Goal: Transaction & Acquisition: Book appointment/travel/reservation

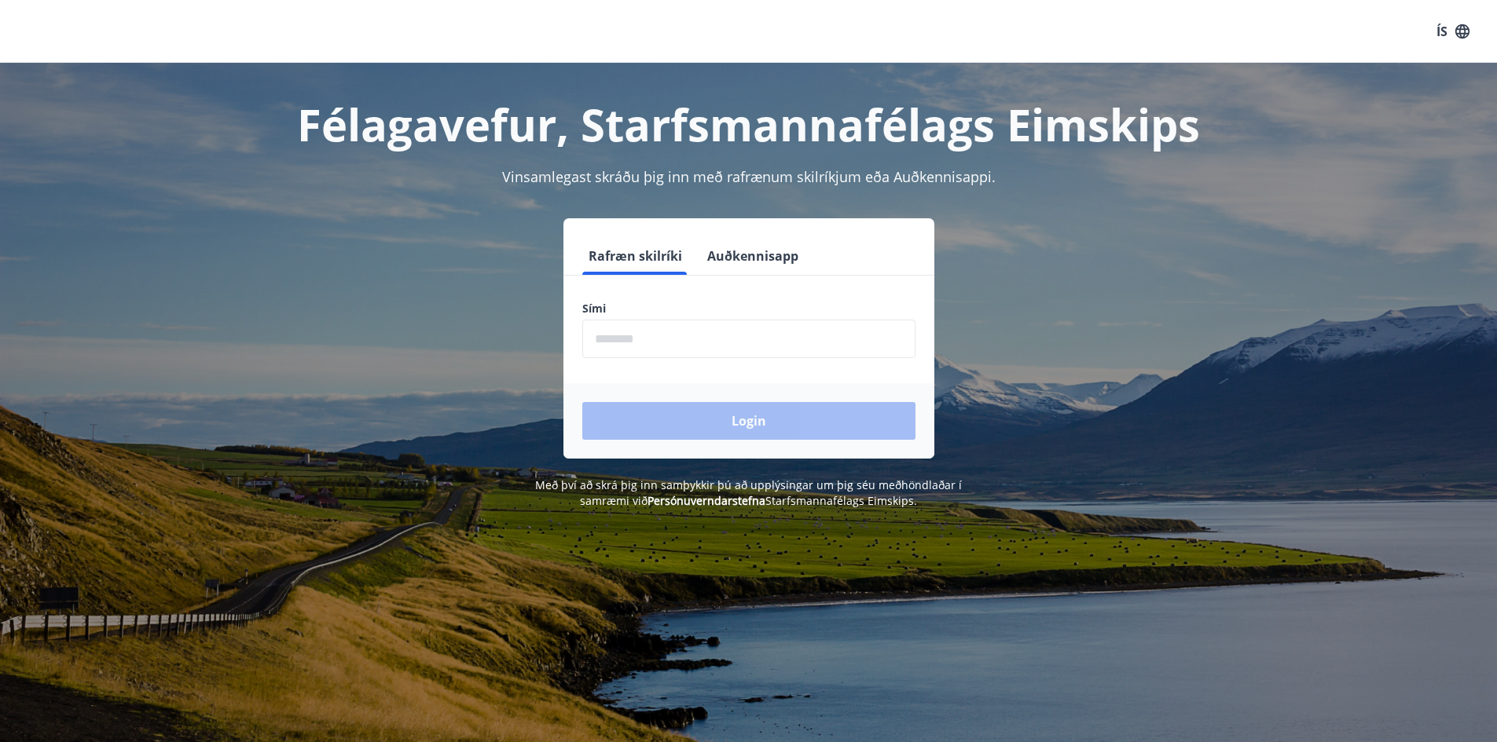
click at [691, 329] on input "phone" at bounding box center [748, 339] width 333 height 38
type input "********"
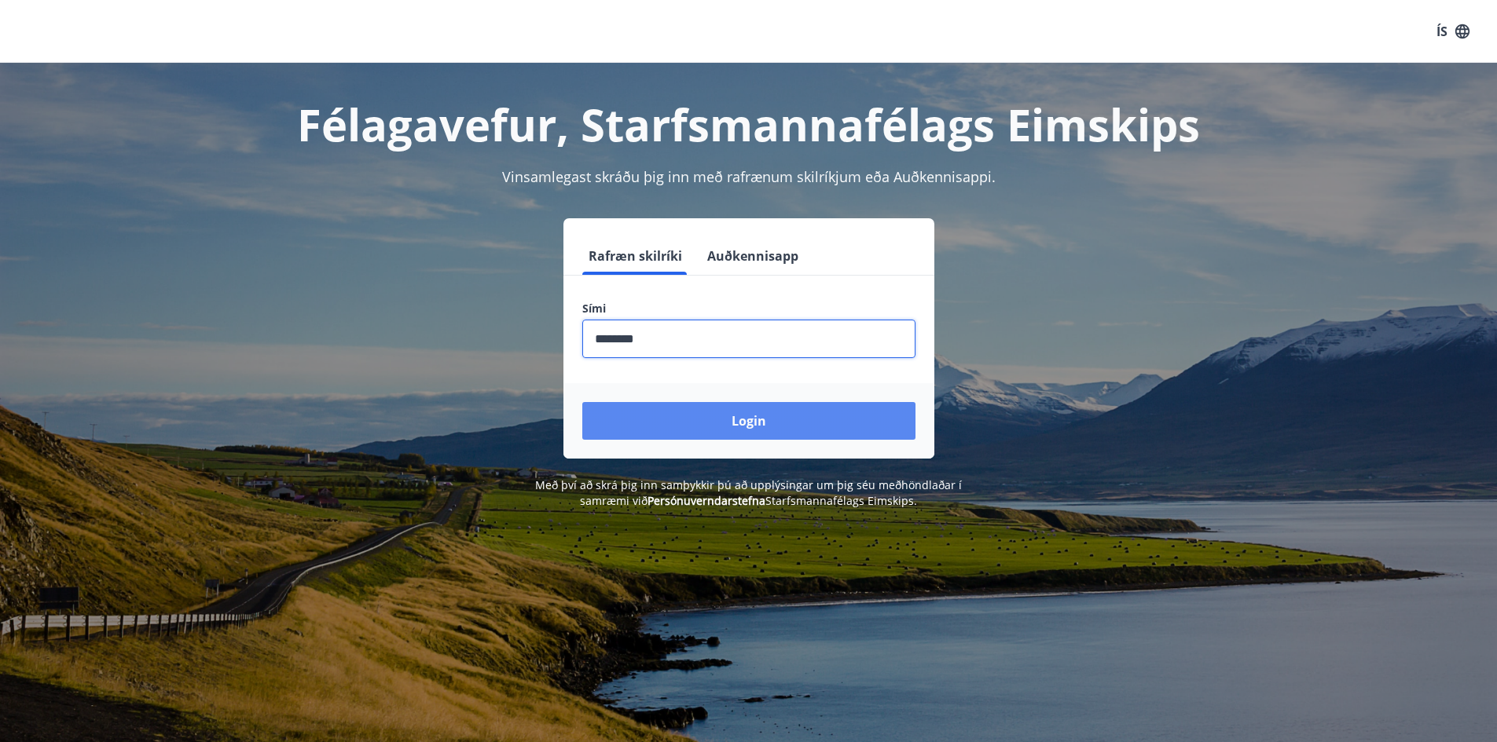
click at [710, 426] on button "Login" at bounding box center [748, 421] width 333 height 38
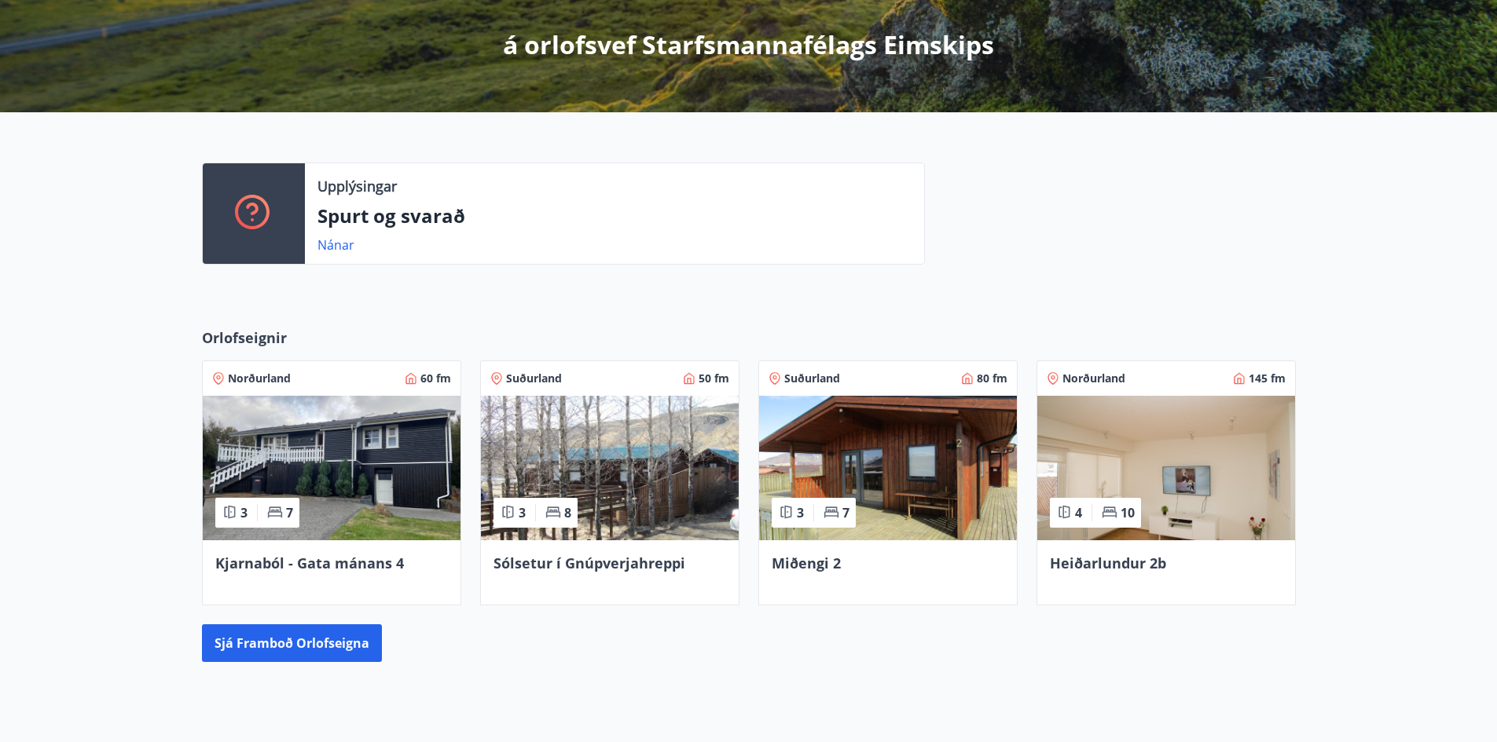
scroll to position [393, 0]
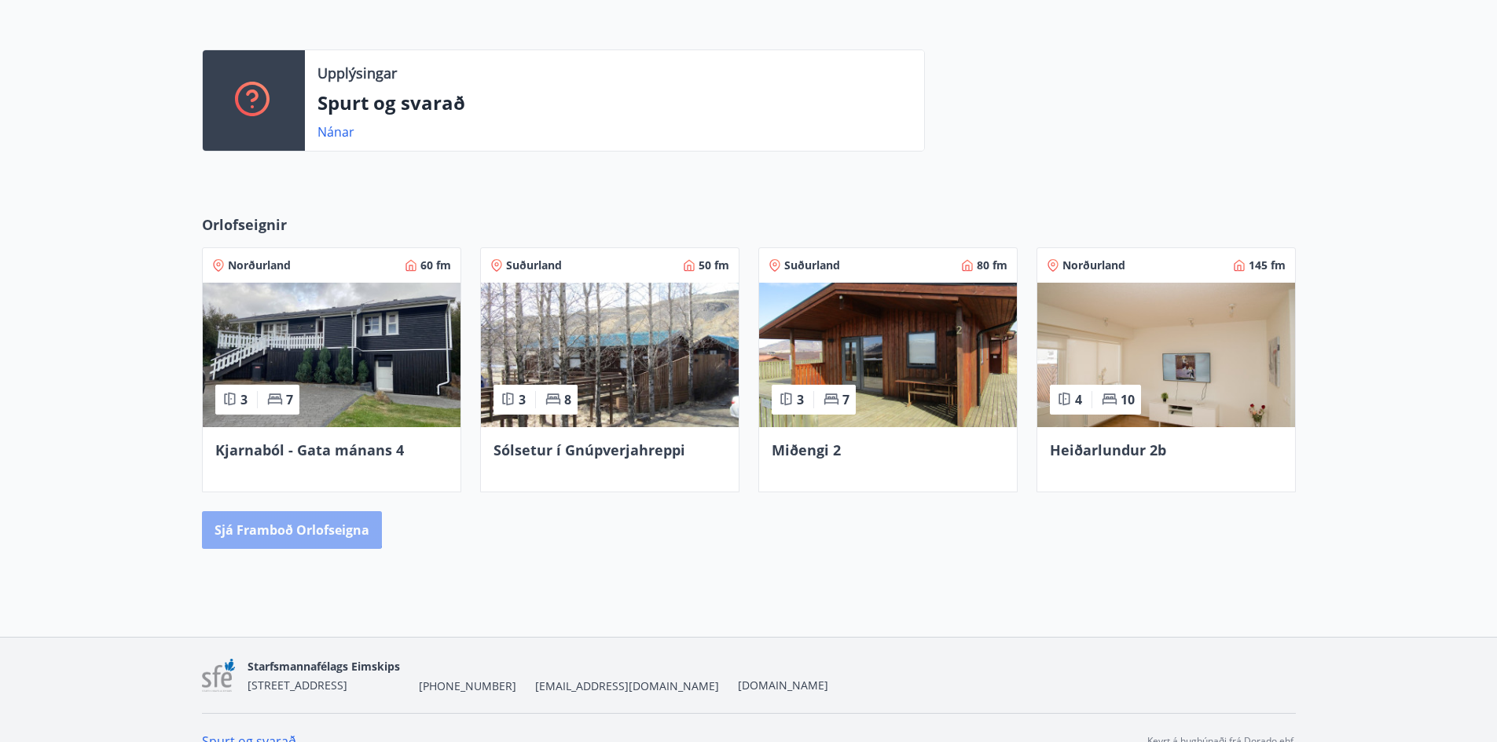
click at [258, 515] on button "Sjá framboð orlofseigna" at bounding box center [292, 530] width 180 height 38
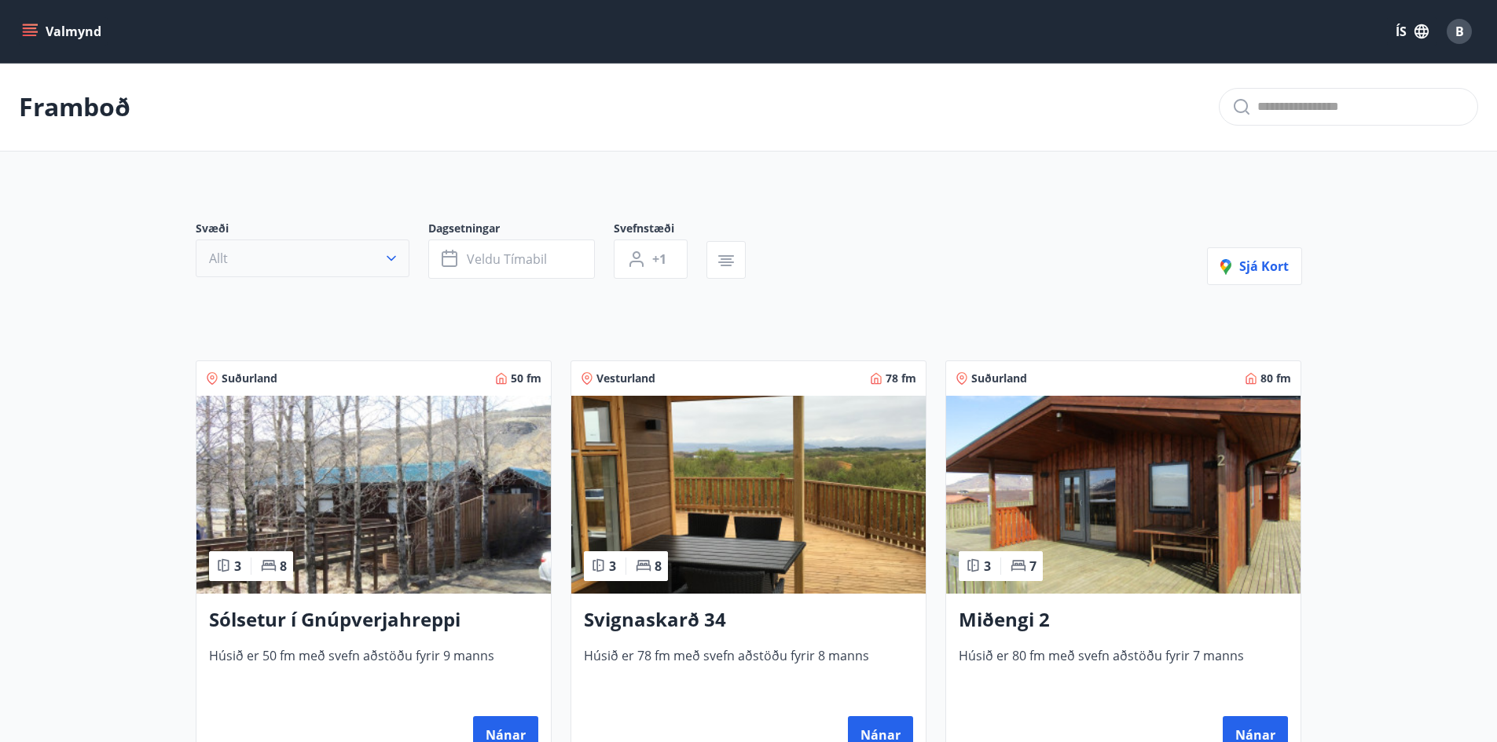
click at [296, 270] on button "Allt" at bounding box center [303, 259] width 214 height 38
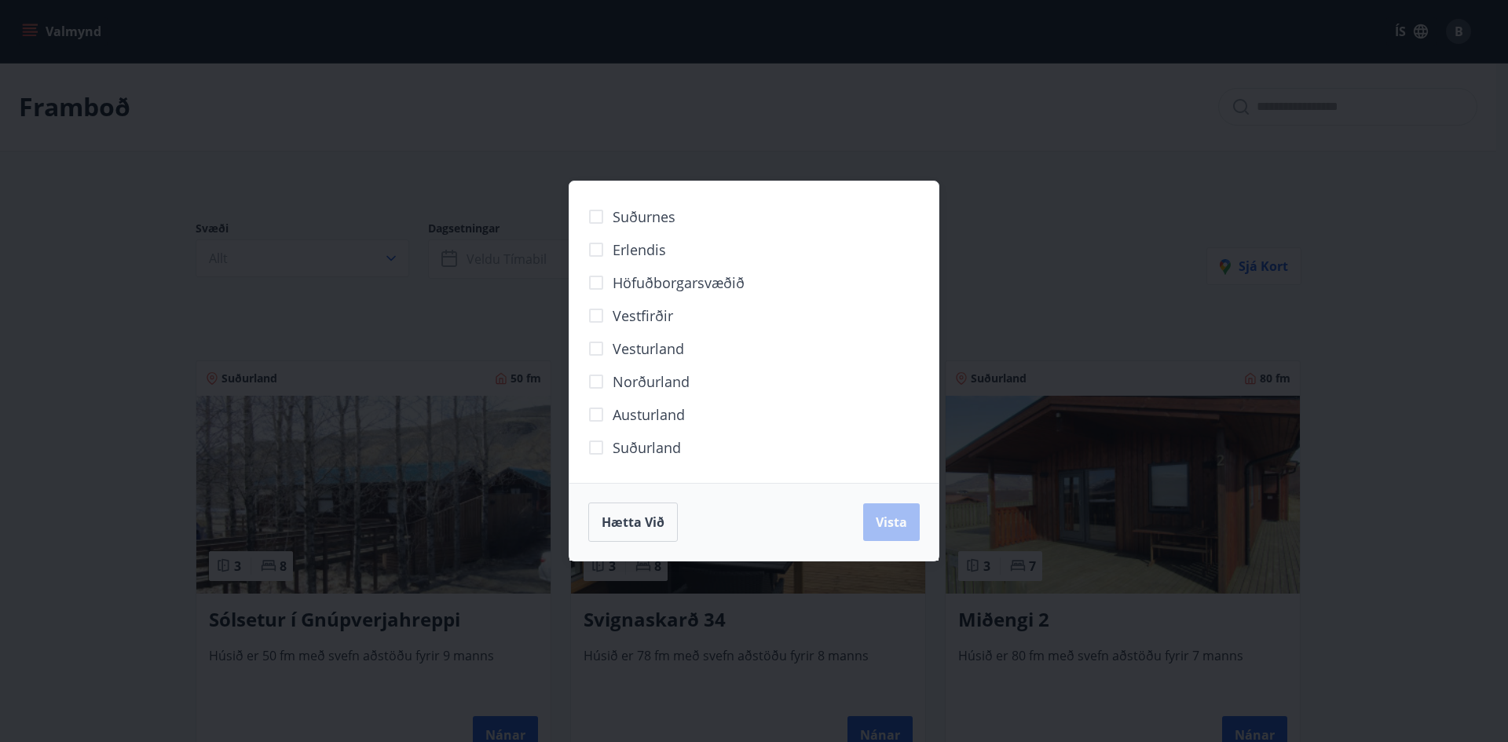
click at [616, 391] on span "Norðurland" at bounding box center [651, 382] width 77 height 20
drag, startPoint x: 887, startPoint y: 528, endPoint x: 878, endPoint y: 516, distance: 15.1
click at [885, 529] on span "Vista" at bounding box center [891, 522] width 31 height 17
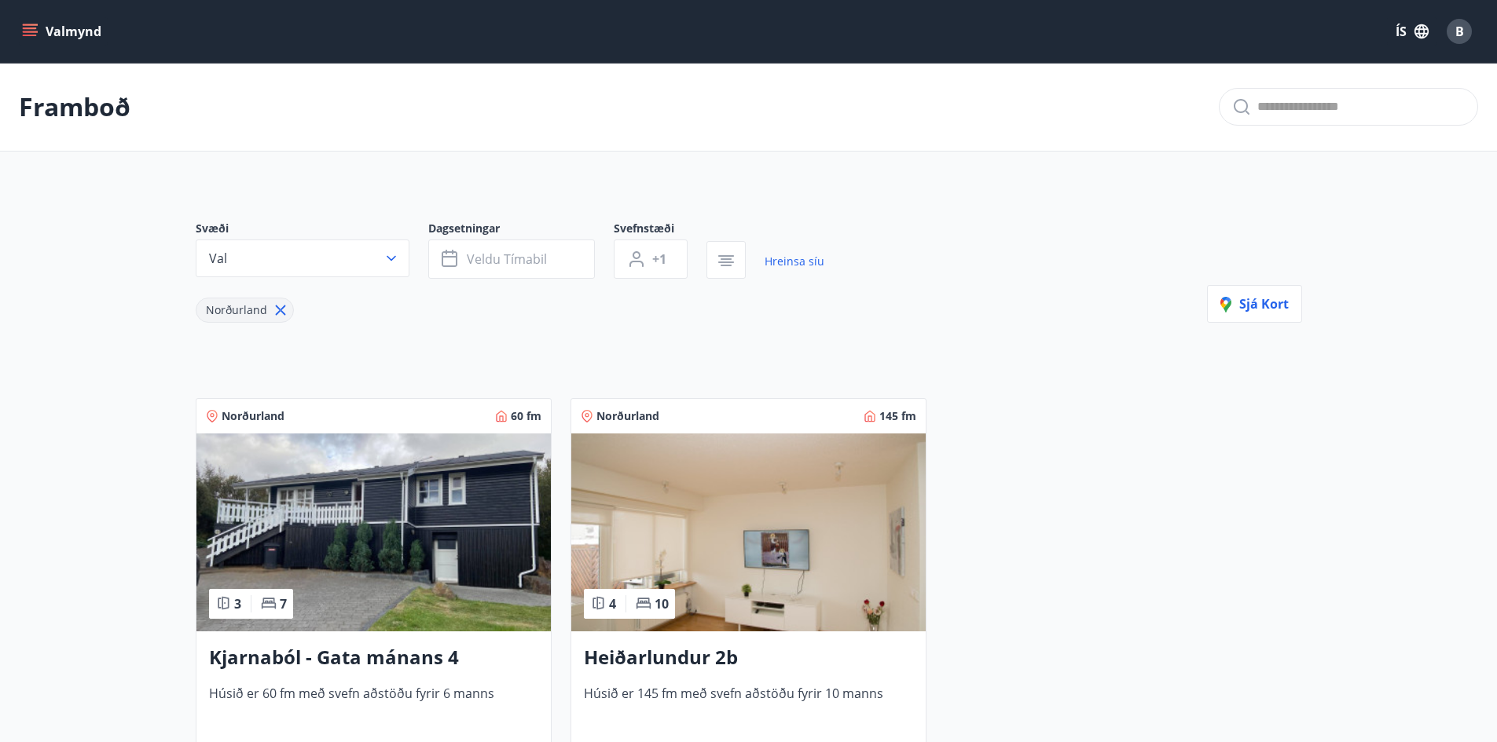
click at [181, 431] on div "Norðurland 60 fm 3 7 Kjarnaból - Gata mánans 4 [PERSON_NAME] 60 fm með svefn að…" at bounding box center [364, 592] width 375 height 426
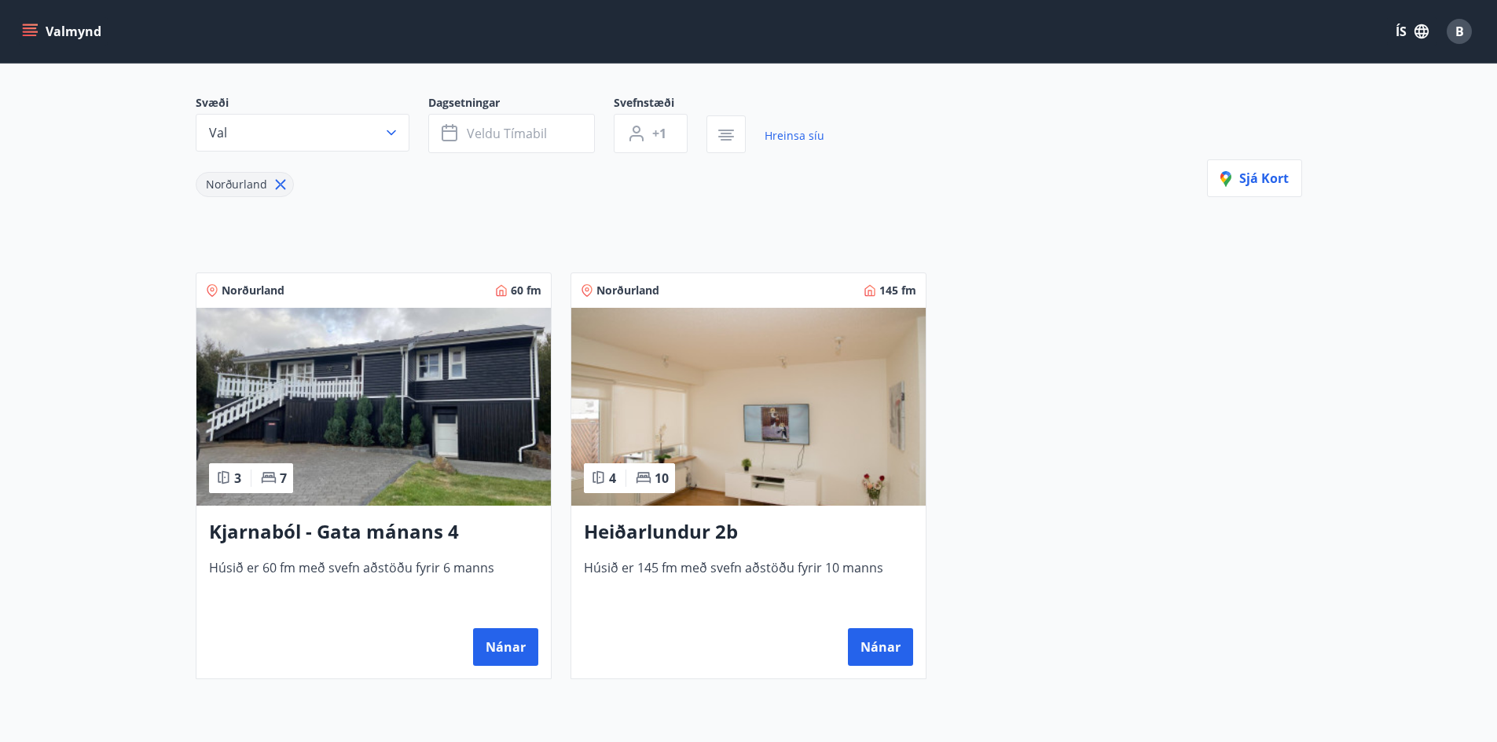
scroll to position [236, 0]
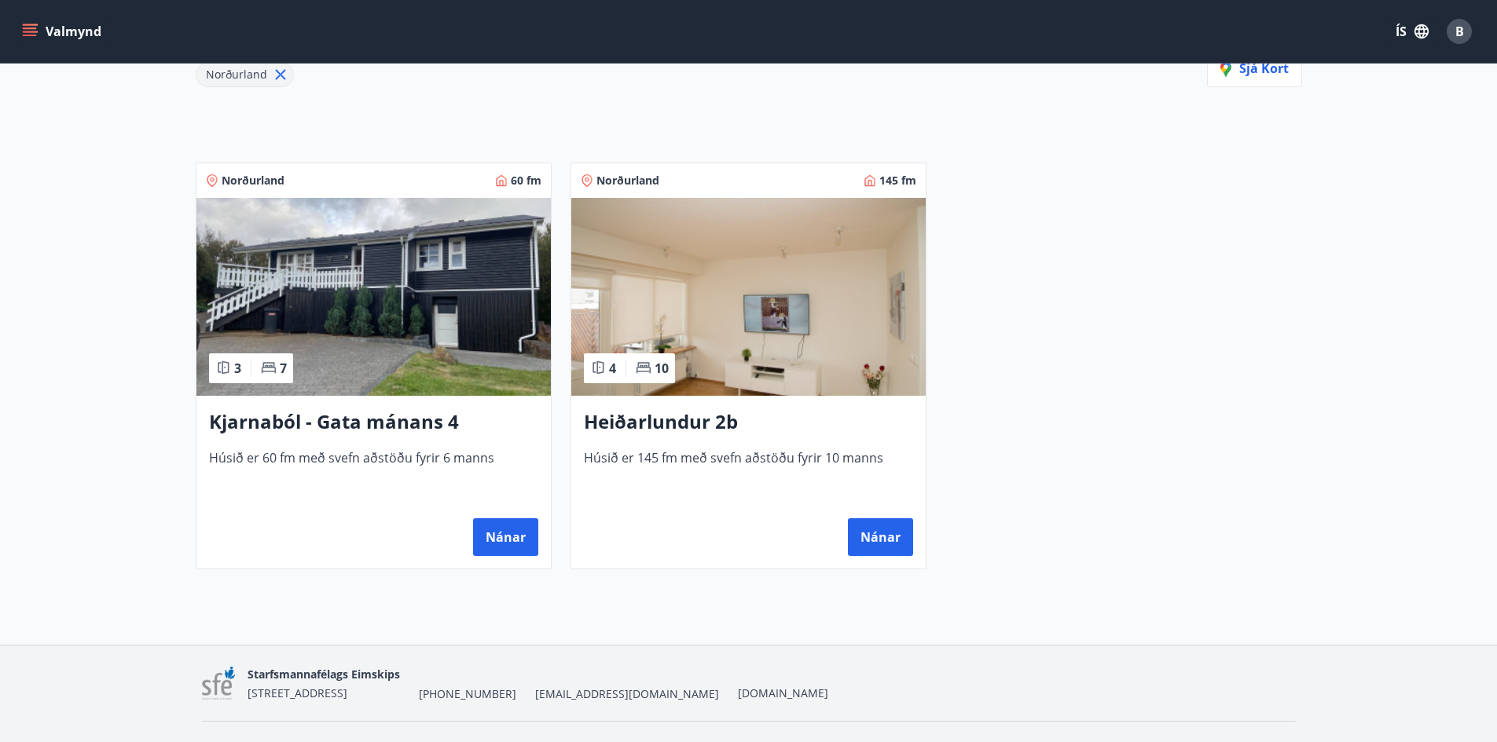
click at [350, 317] on img at bounding box center [373, 297] width 354 height 198
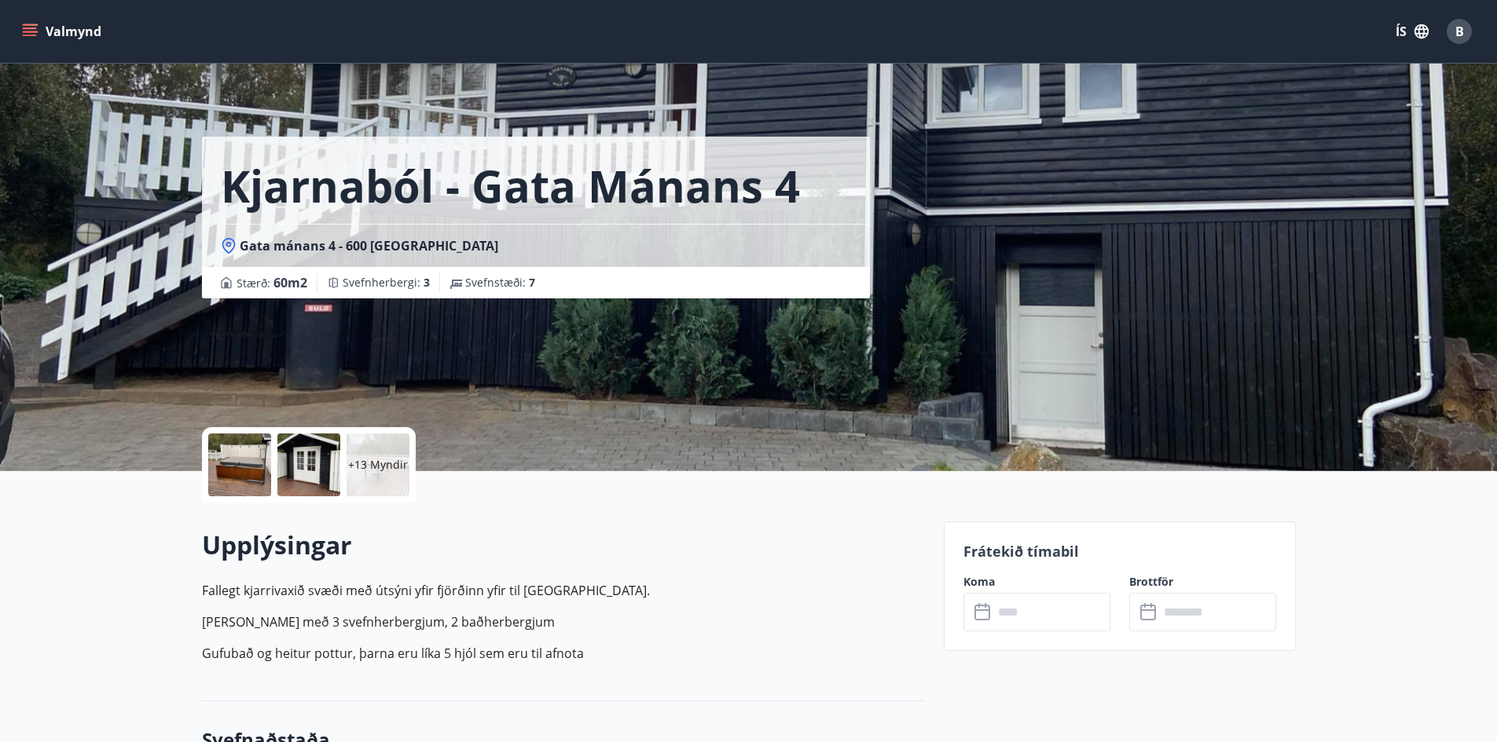
click at [253, 466] on div at bounding box center [239, 465] width 63 height 63
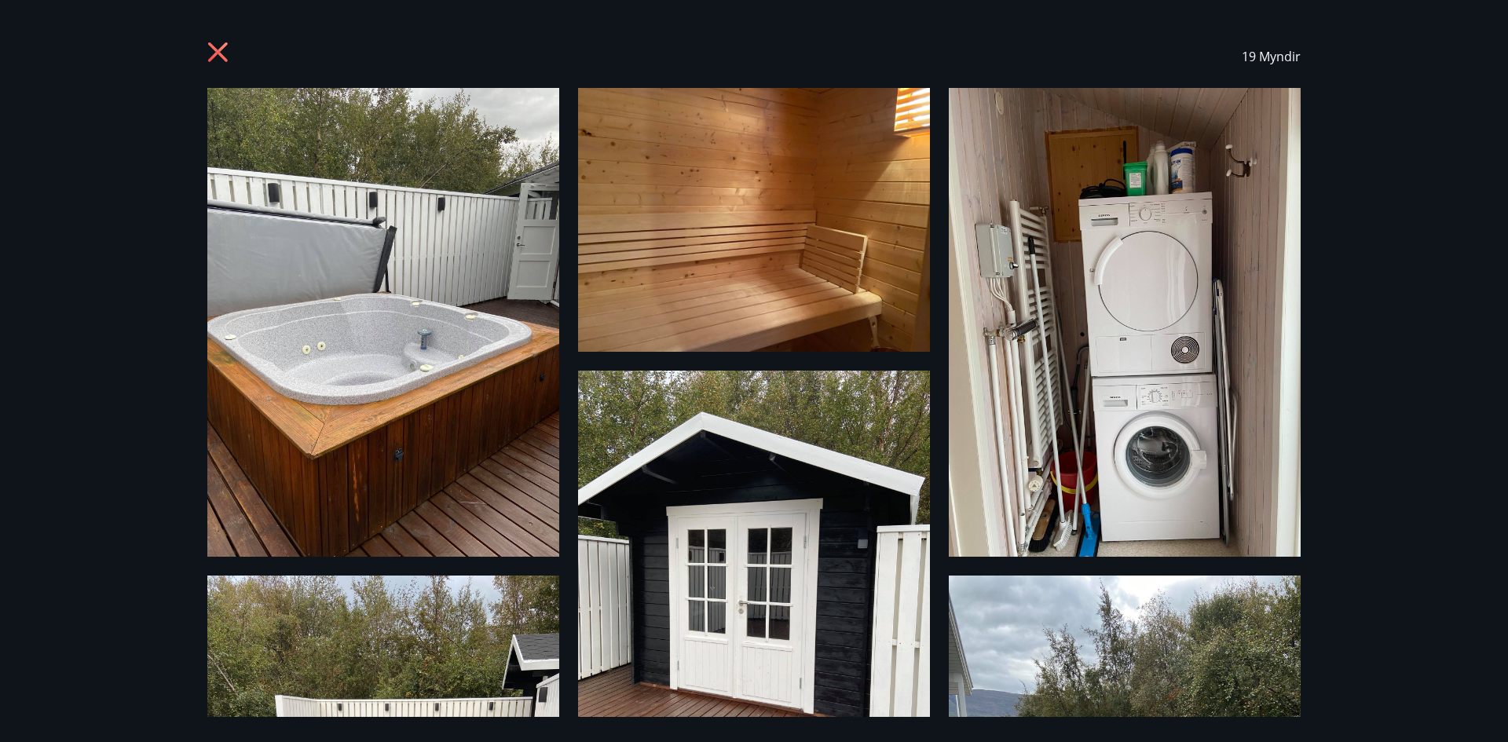
click at [266, 304] on img at bounding box center [383, 322] width 352 height 469
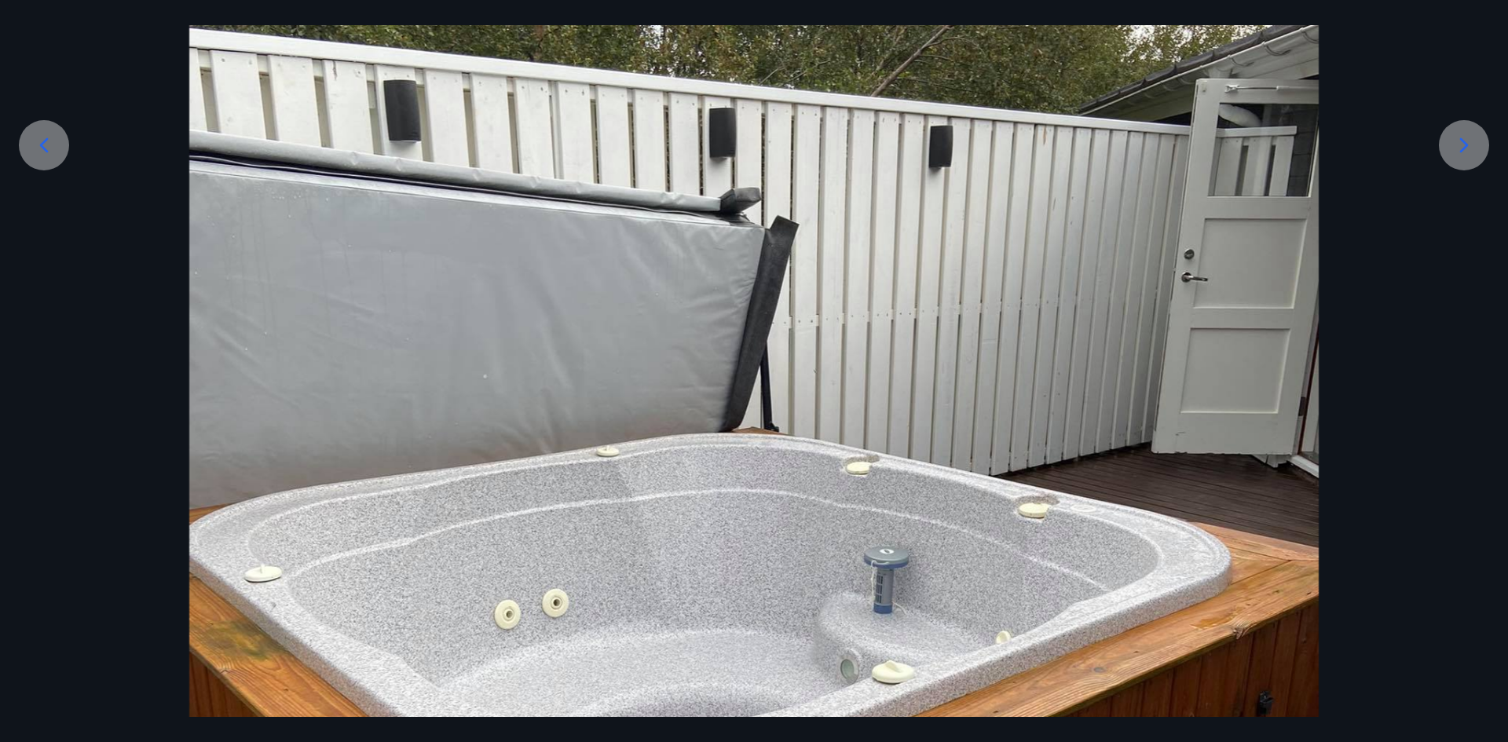
scroll to position [550, 0]
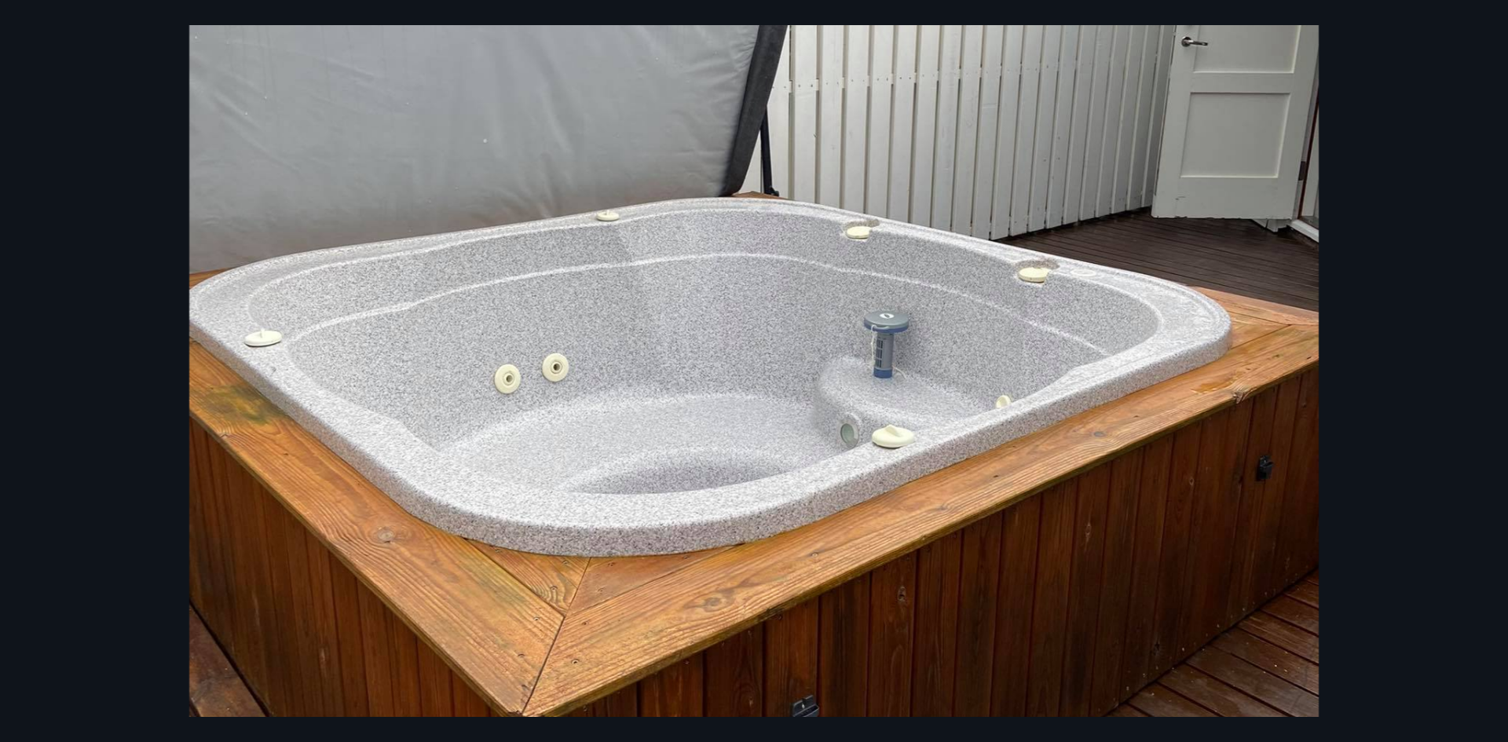
click at [82, 223] on div at bounding box center [754, 291] width 1508 height 1506
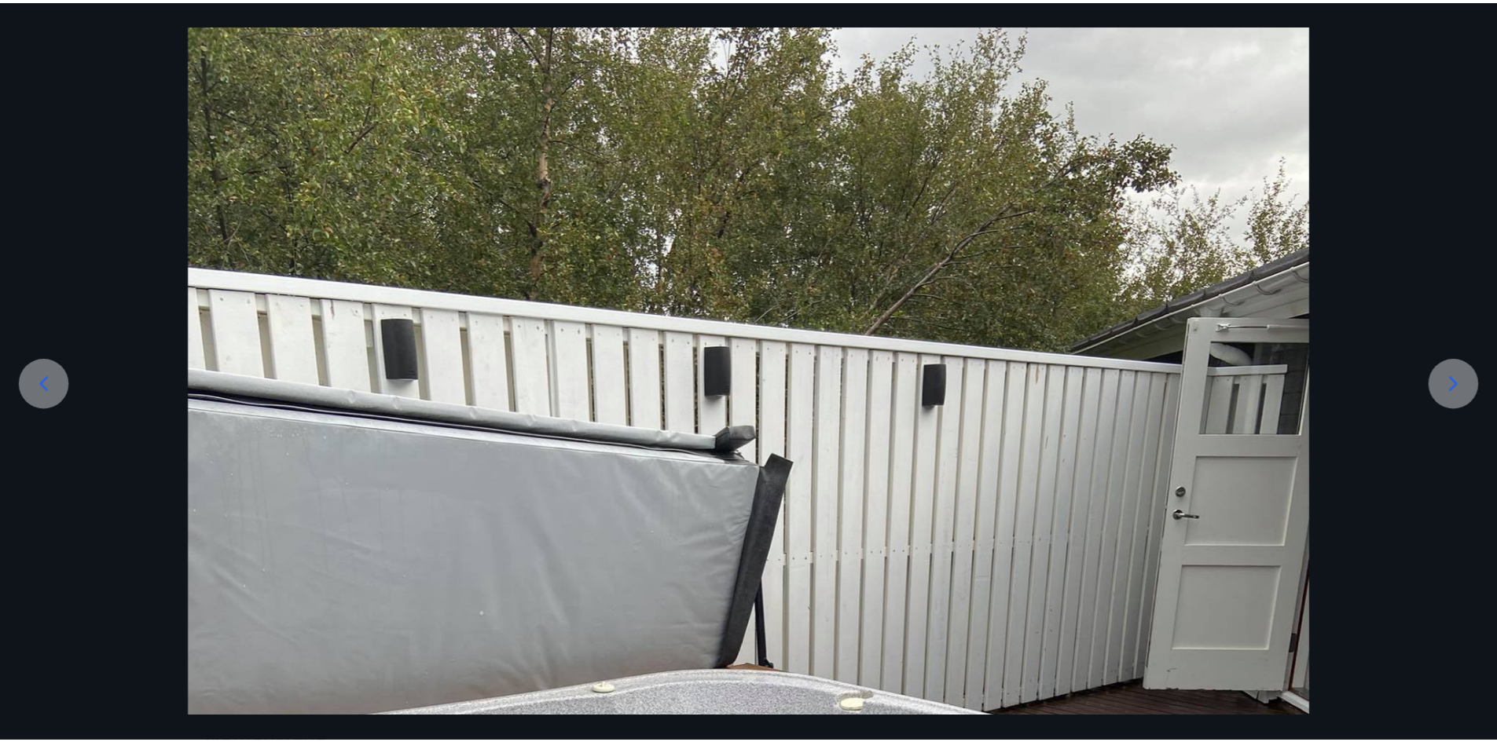
scroll to position [0, 0]
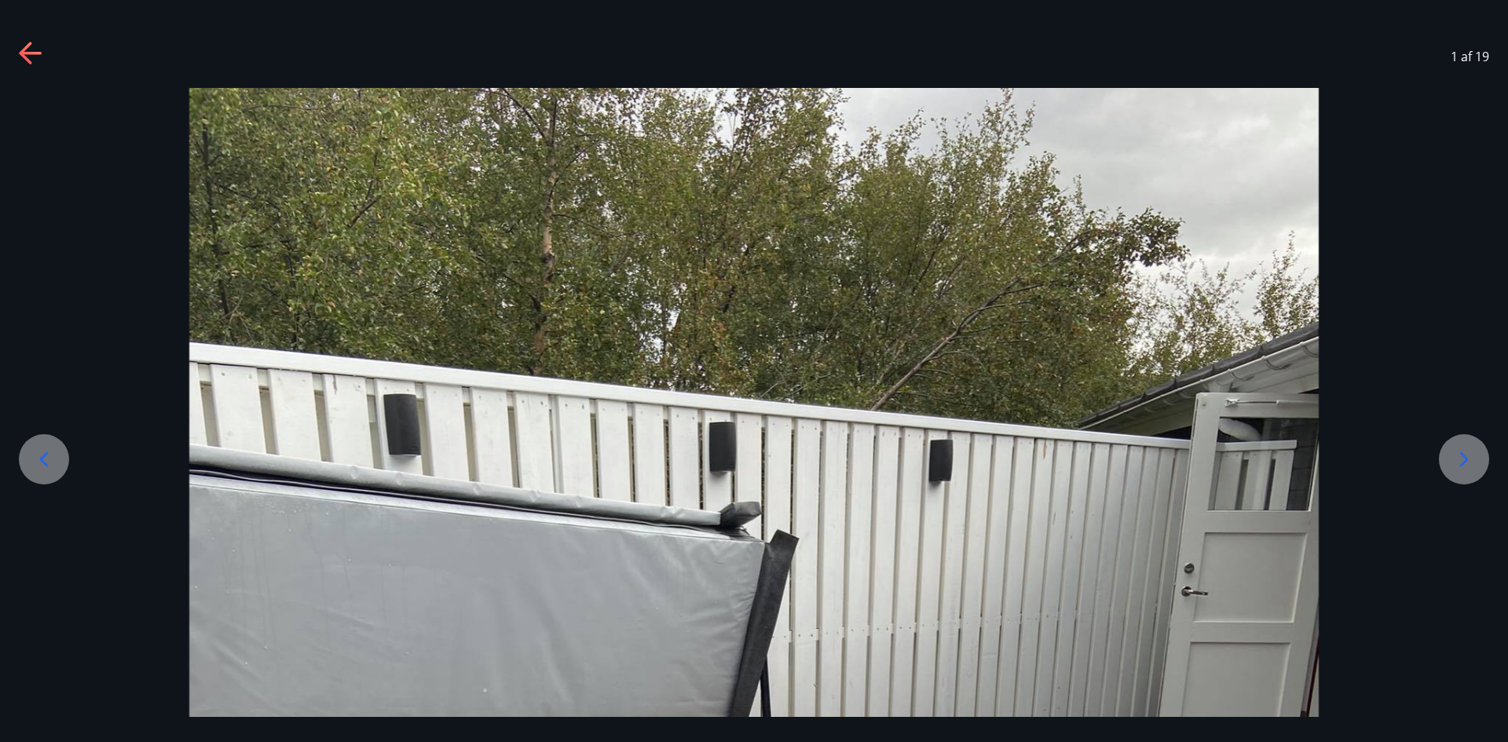
click at [17, 49] on div "1 af 19" at bounding box center [754, 56] width 1508 height 63
click at [38, 59] on icon at bounding box center [31, 54] width 25 height 25
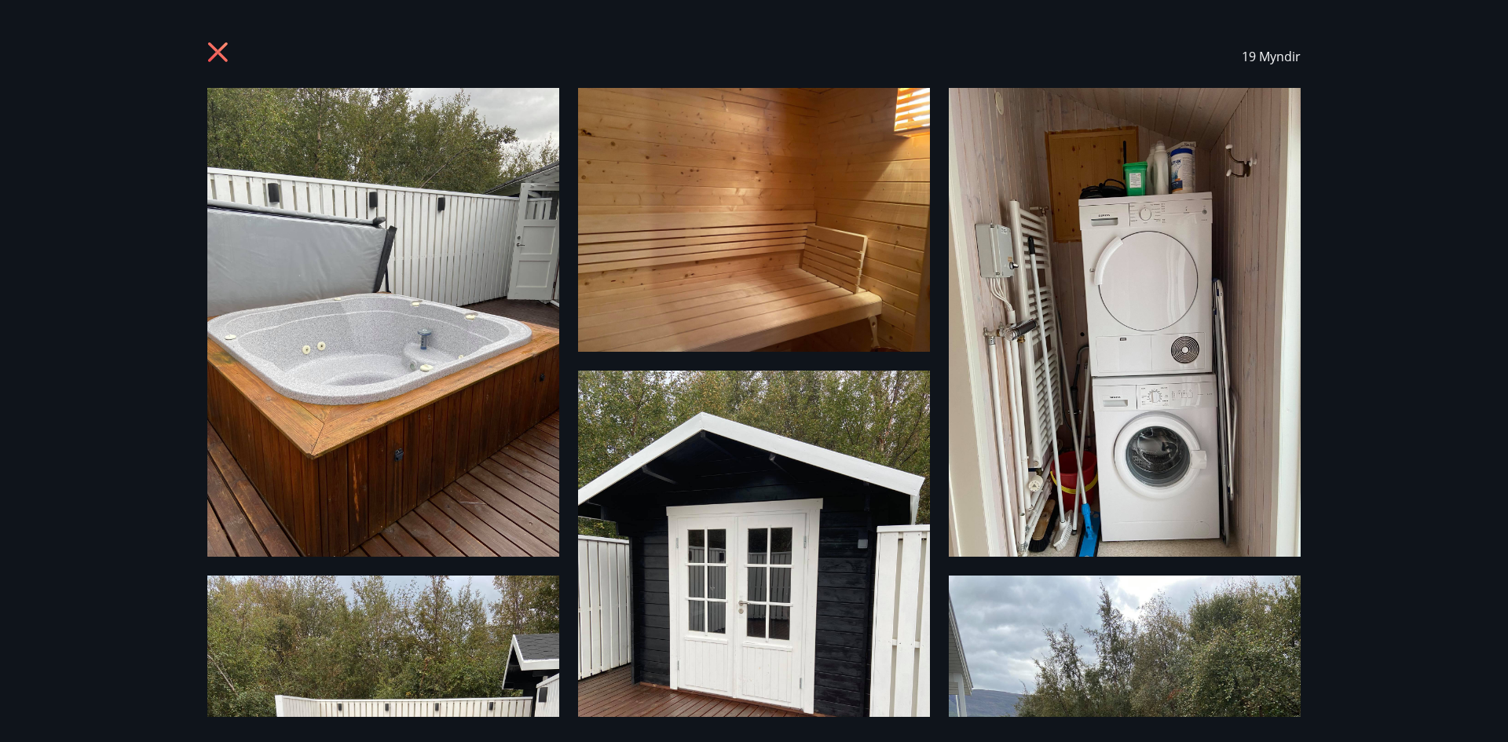
click at [230, 54] on icon at bounding box center [219, 54] width 25 height 25
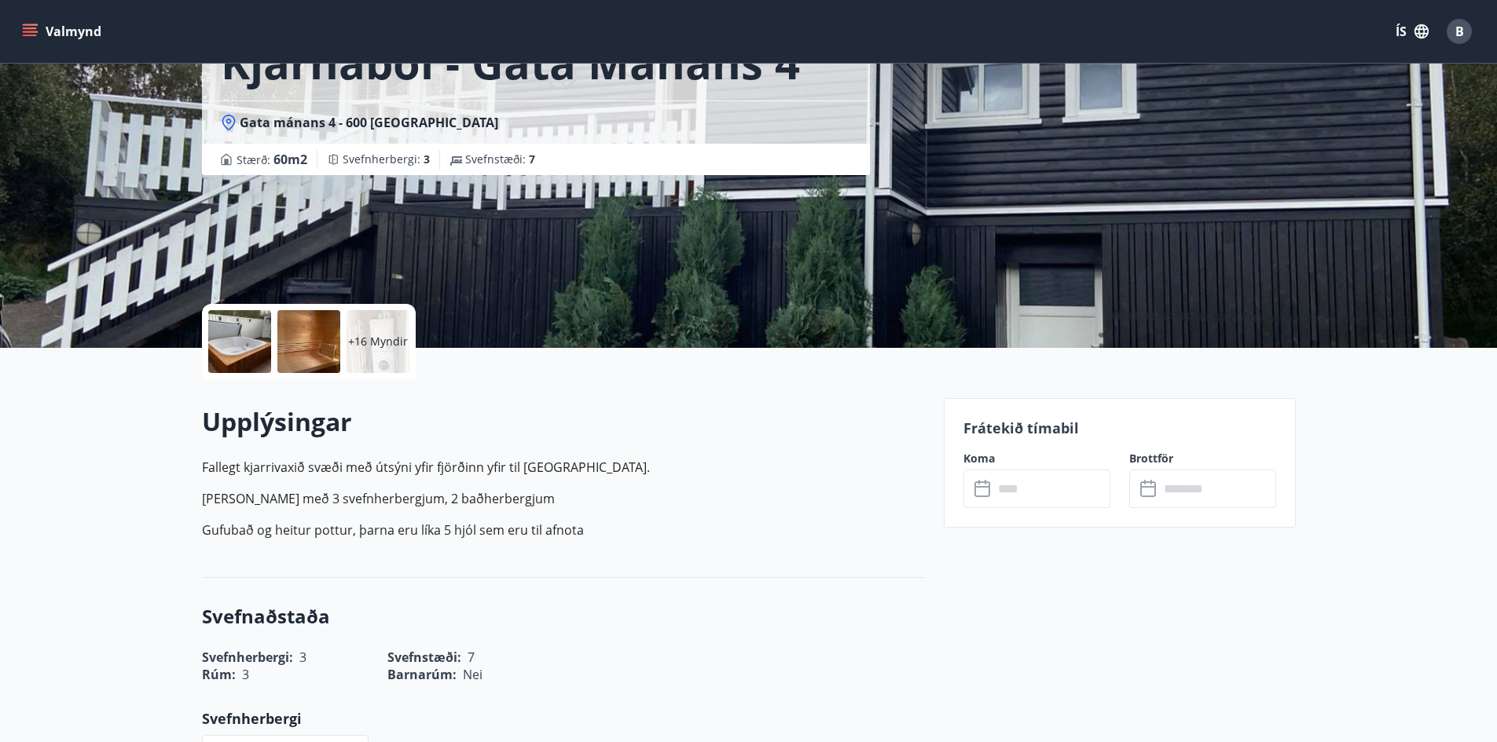
scroll to position [236, 0]
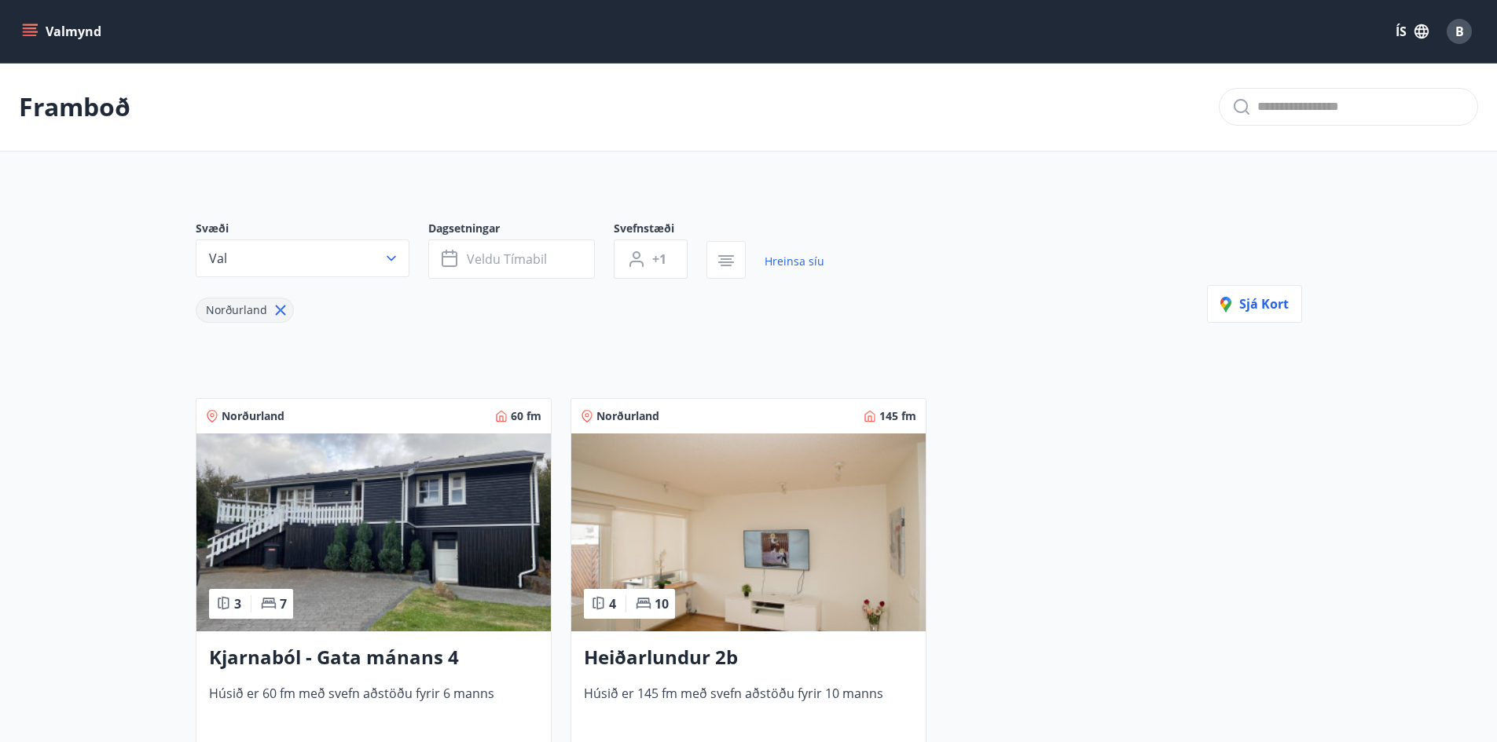
click at [820, 495] on img at bounding box center [748, 533] width 354 height 198
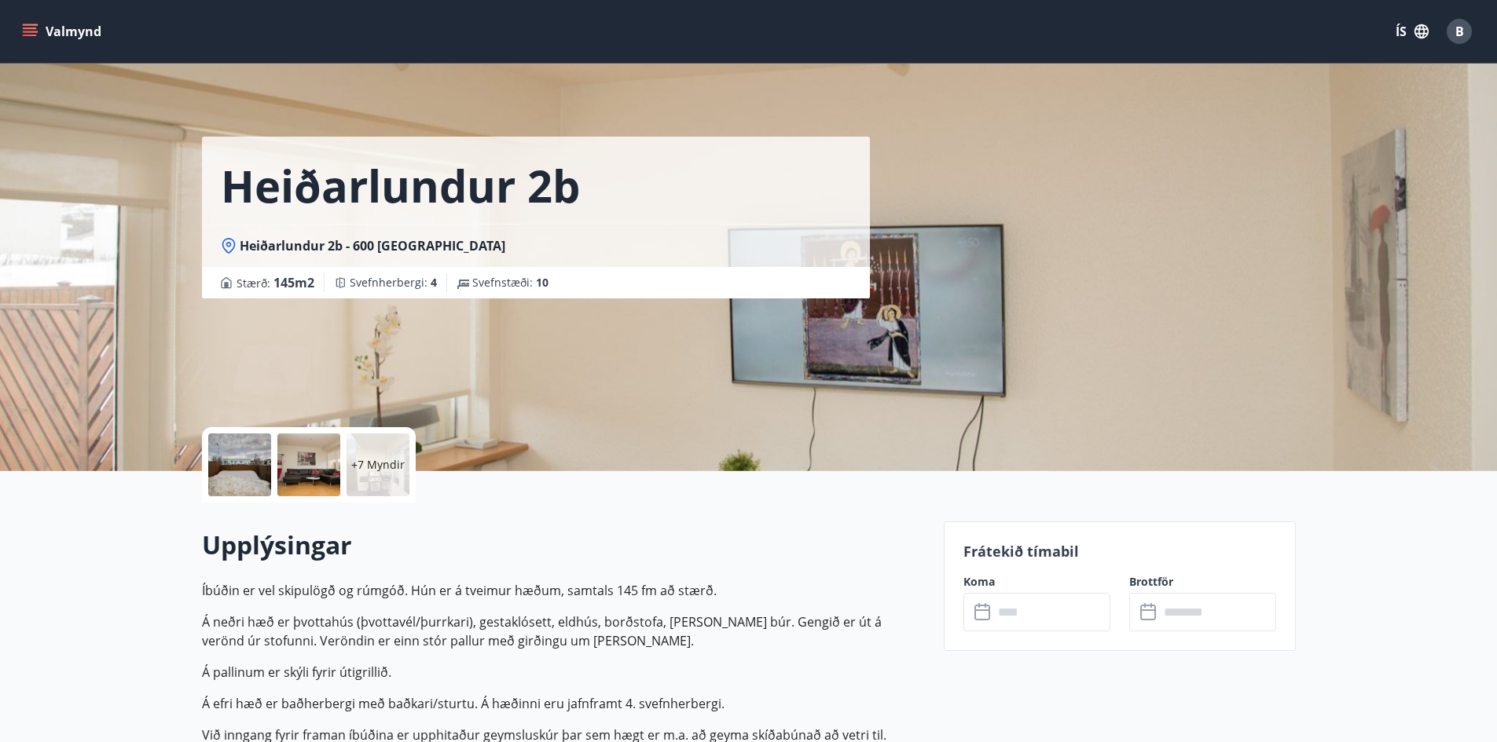
click at [355, 468] on p "+7 Myndir" at bounding box center [377, 465] width 53 height 16
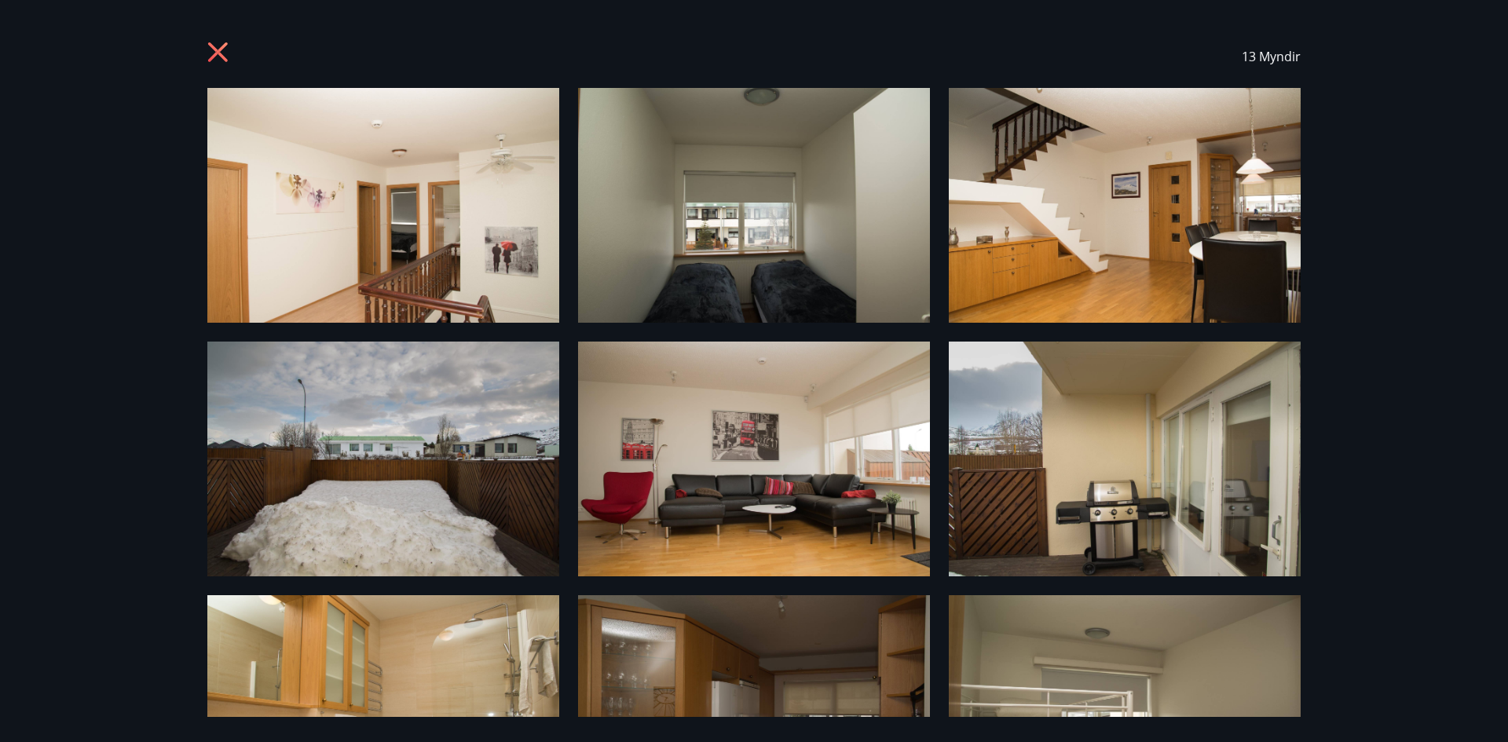
click at [196, 229] on div "13 Myndir" at bounding box center [754, 371] width 1131 height 692
click at [223, 57] on icon at bounding box center [218, 52] width 20 height 20
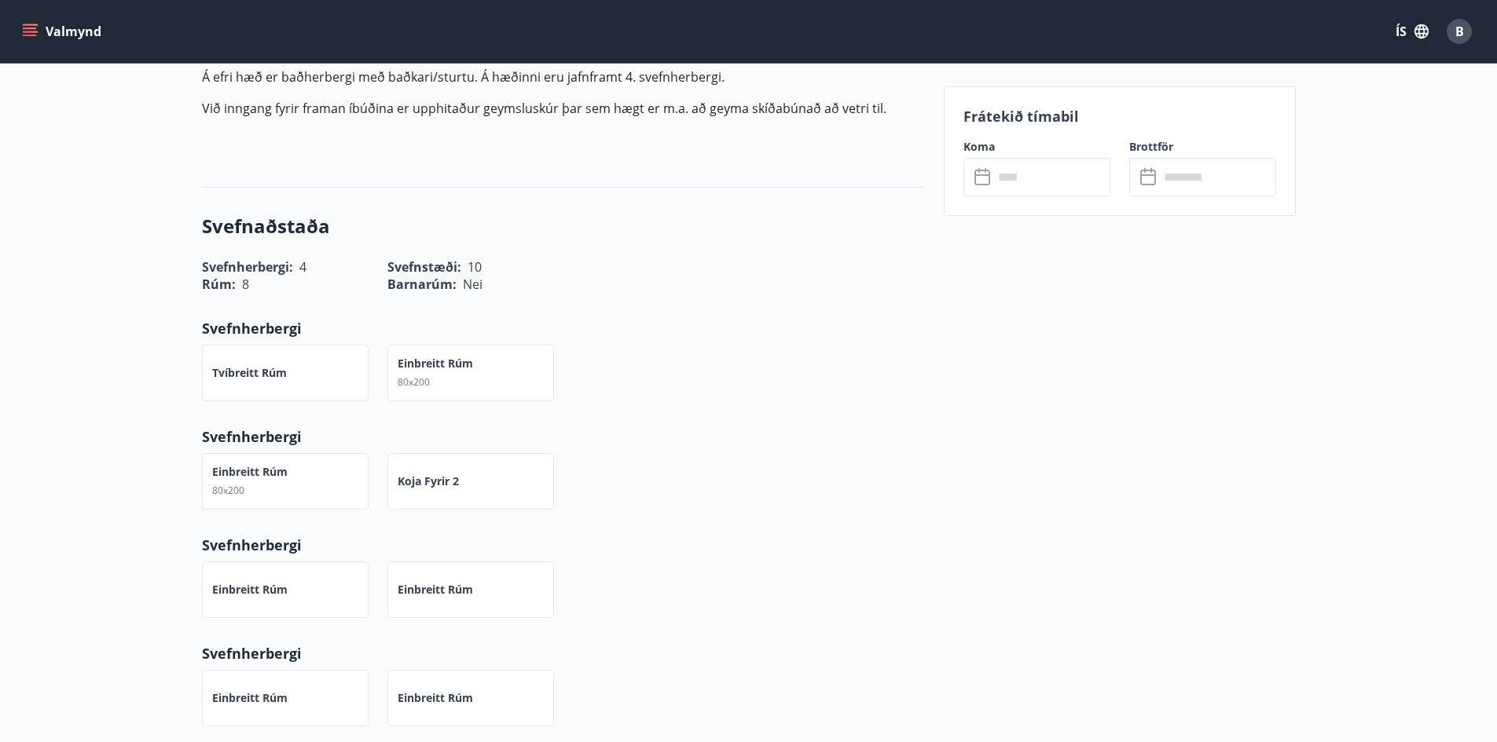
scroll to position [629, 0]
